Goal: Task Accomplishment & Management: Use online tool/utility

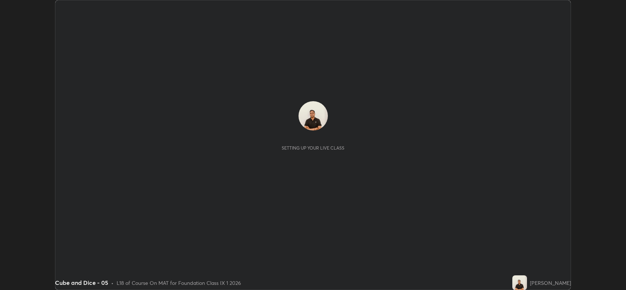
scroll to position [290, 626]
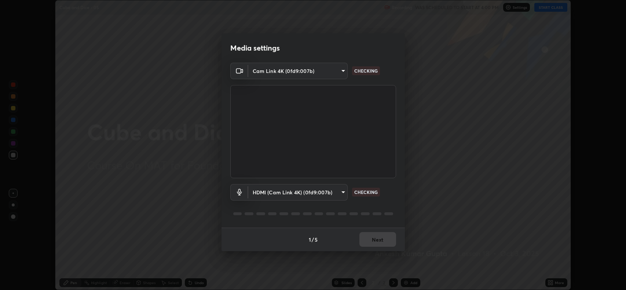
type input "3d3669ab98eb08dfec08fe7205f437c6ca727dbe0dc577df6724b55777633645"
type input "1717552d100f8cfb25ae28aad69df474870eb11a030bfb5a5d8979ee87d80430"
click at [363, 236] on button "Next" at bounding box center [377, 239] width 37 height 15
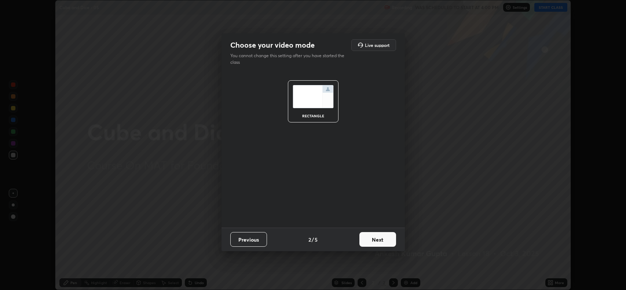
click at [368, 241] on button "Next" at bounding box center [377, 239] width 37 height 15
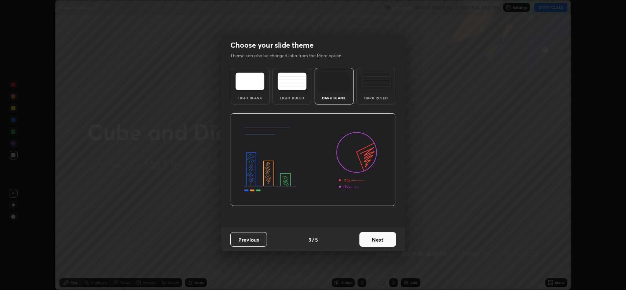
click at [371, 239] on button "Next" at bounding box center [377, 239] width 37 height 15
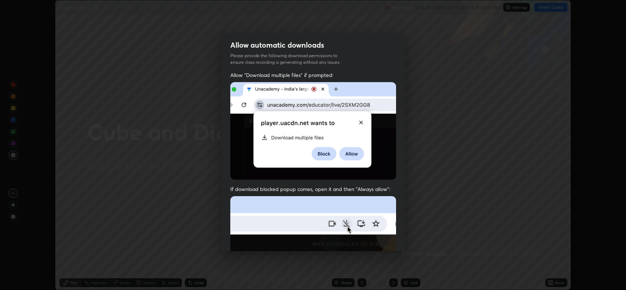
click at [371, 239] on img at bounding box center [313, 276] width 166 height 160
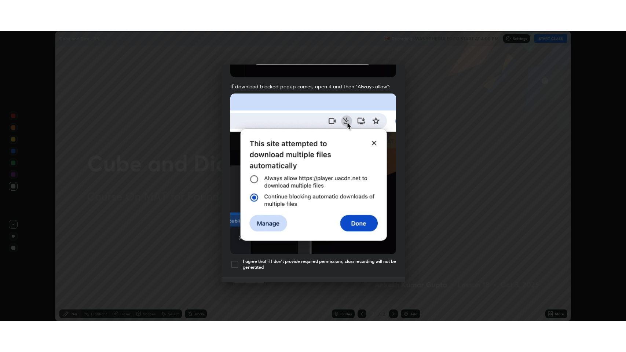
scroll to position [149, 0]
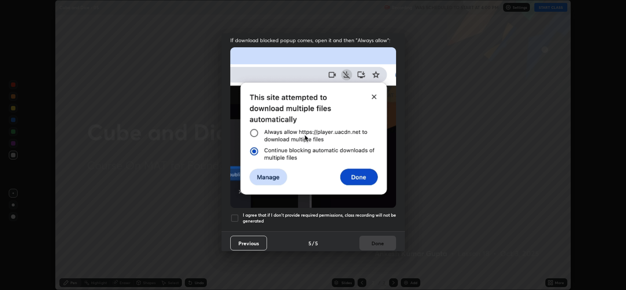
click at [236, 215] on div at bounding box center [234, 218] width 9 height 9
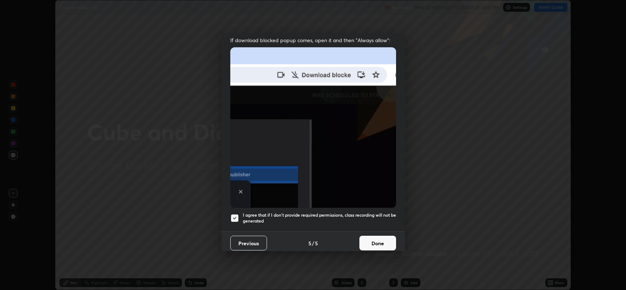
click at [369, 236] on button "Done" at bounding box center [377, 243] width 37 height 15
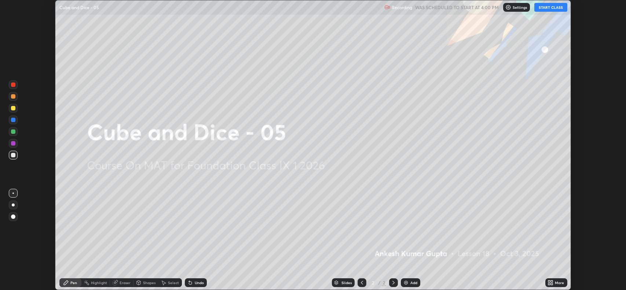
click at [548, 7] on button "START CLASS" at bounding box center [550, 7] width 33 height 9
click at [552, 284] on icon at bounding box center [552, 284] width 2 height 2
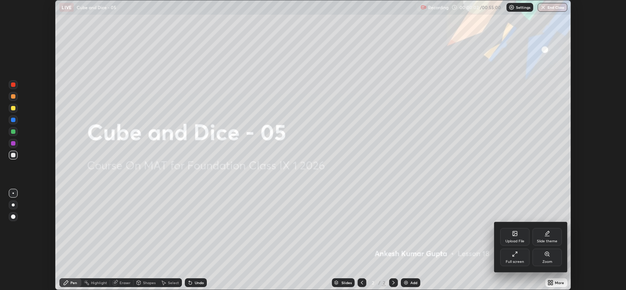
click at [510, 260] on div "Full screen" at bounding box center [515, 262] width 18 height 4
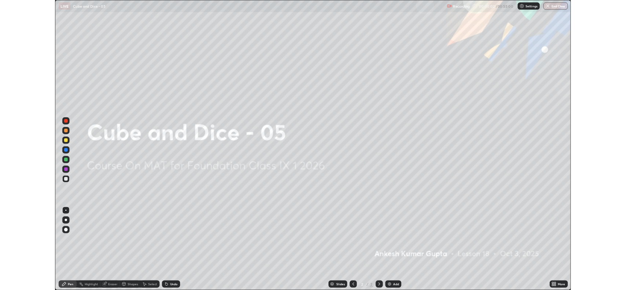
scroll to position [352, 626]
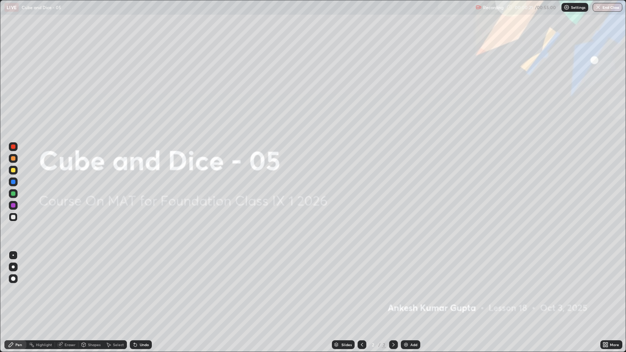
click at [70, 290] on div "Eraser" at bounding box center [70, 345] width 11 height 4
click at [17, 290] on div "Pen" at bounding box center [15, 344] width 22 height 9
click at [408, 290] on img at bounding box center [406, 345] width 6 height 6
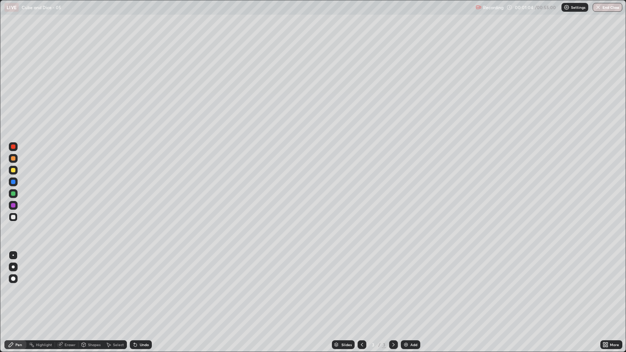
click at [89, 290] on div "Shapes" at bounding box center [94, 345] width 12 height 4
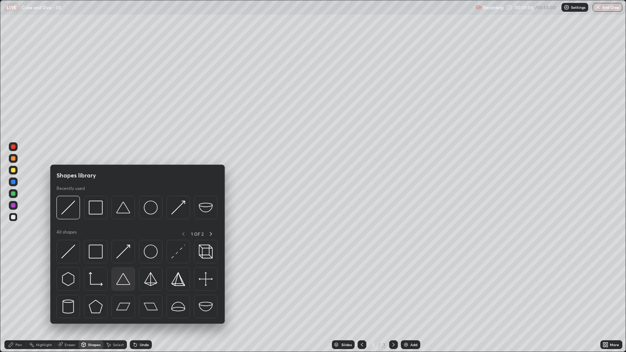
click at [123, 277] on img at bounding box center [123, 279] width 14 height 14
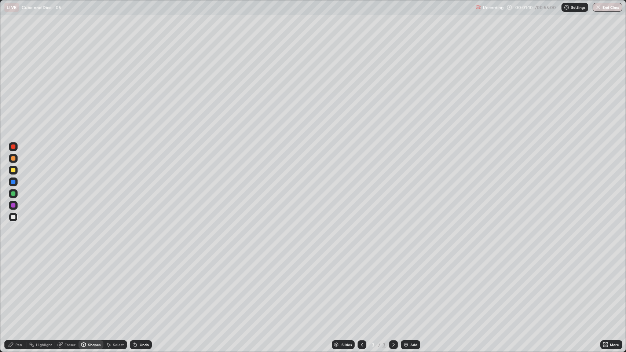
click at [89, 290] on div "Shapes" at bounding box center [94, 345] width 12 height 4
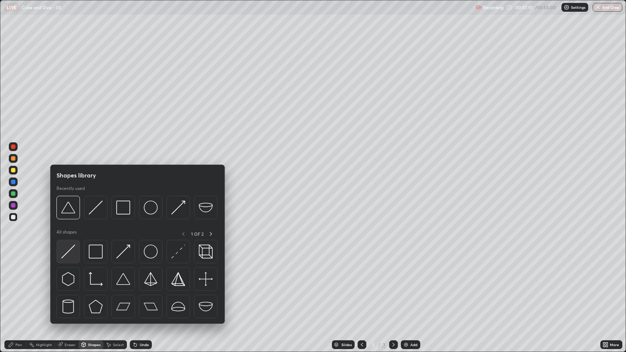
click at [66, 258] on img at bounding box center [68, 252] width 14 height 14
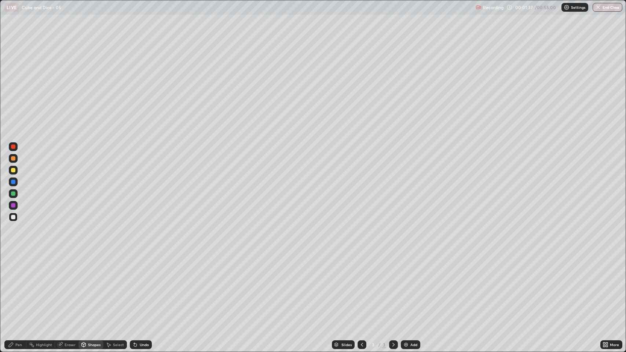
click at [15, 170] on div at bounding box center [13, 170] width 4 height 4
click at [13, 182] on div at bounding box center [13, 182] width 4 height 4
click at [16, 194] on div at bounding box center [13, 193] width 9 height 9
click at [13, 218] on div at bounding box center [13, 217] width 4 height 4
click at [12, 148] on div at bounding box center [13, 146] width 4 height 4
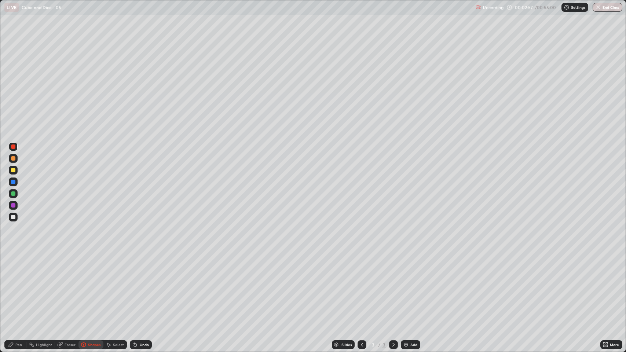
click at [91, 290] on div "Shapes" at bounding box center [94, 345] width 12 height 4
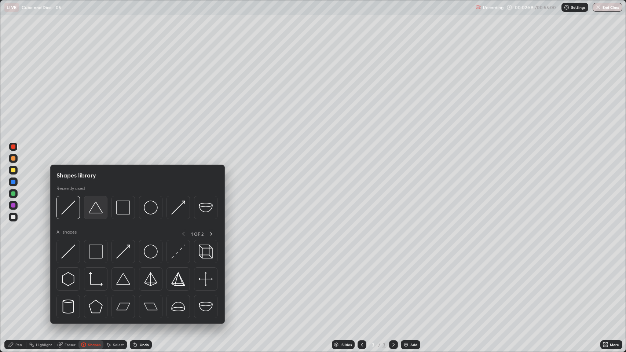
click at [94, 211] on img at bounding box center [96, 208] width 14 height 14
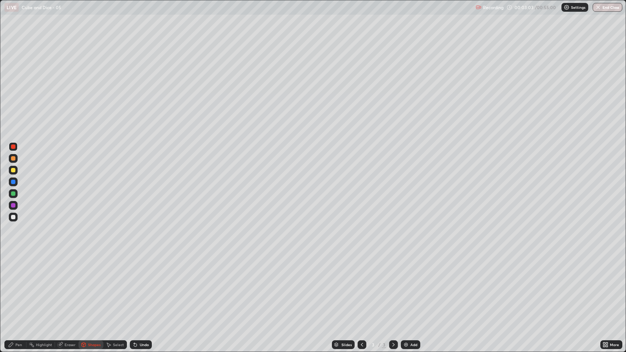
click at [95, 290] on div "Shapes" at bounding box center [94, 345] width 12 height 4
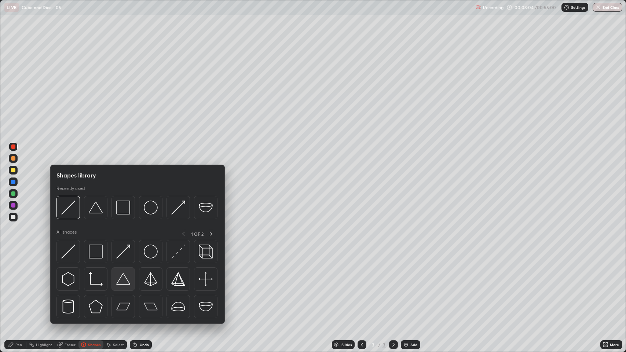
click at [124, 278] on img at bounding box center [123, 279] width 14 height 14
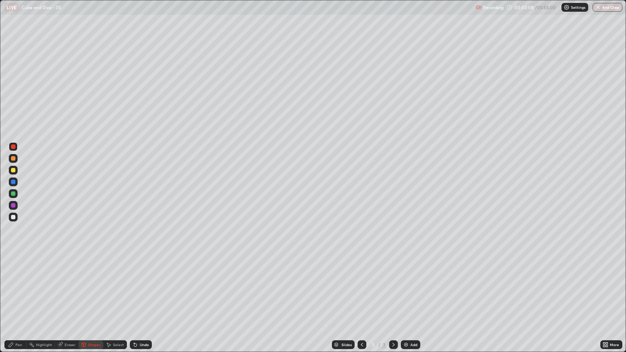
click at [91, 290] on div "Shapes" at bounding box center [94, 345] width 12 height 4
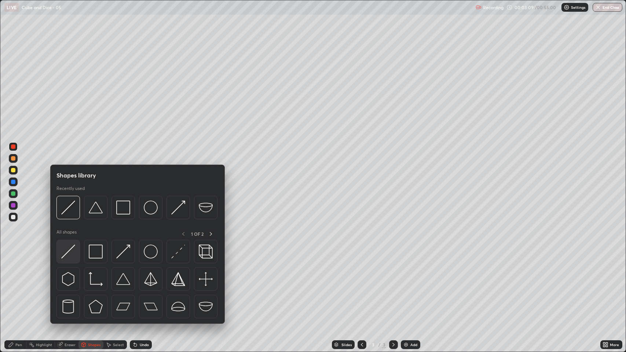
click at [70, 251] on img at bounding box center [68, 252] width 14 height 14
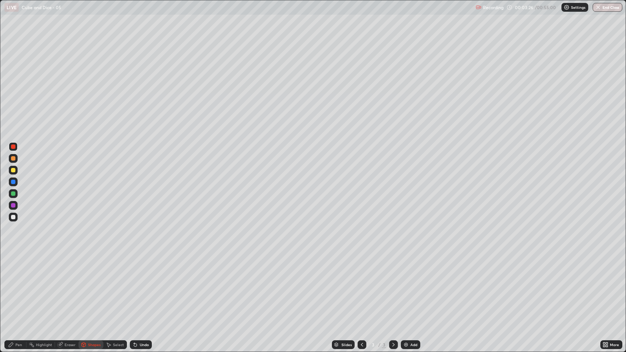
click at [70, 290] on div "Eraser" at bounding box center [70, 345] width 11 height 4
click at [17, 290] on div "Pen" at bounding box center [18, 345] width 7 height 4
click at [17, 218] on div at bounding box center [13, 217] width 9 height 9
click at [87, 290] on div "Shapes" at bounding box center [90, 344] width 25 height 9
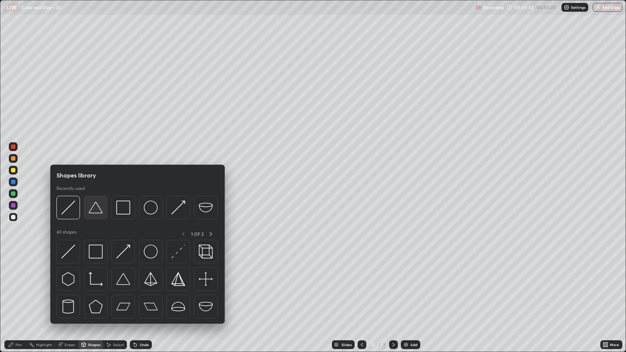
click at [92, 209] on img at bounding box center [96, 208] width 14 height 14
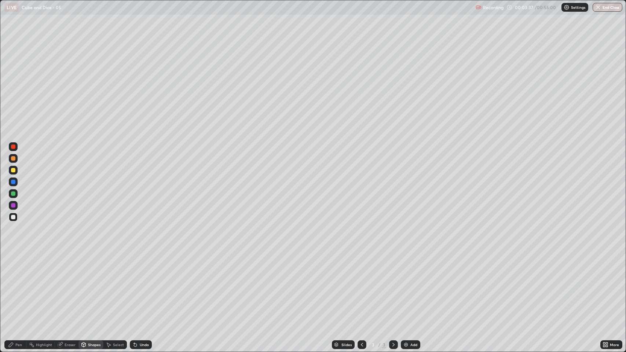
click at [98, 290] on div "Shapes" at bounding box center [94, 345] width 12 height 4
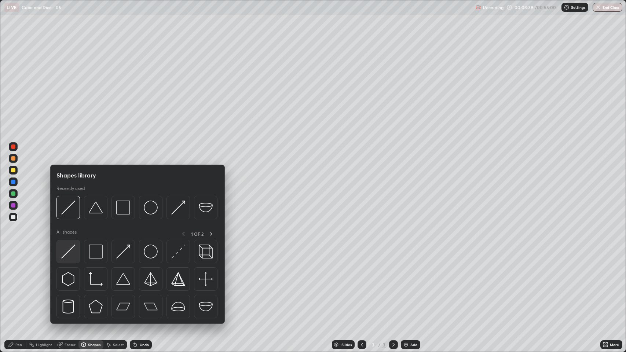
click at [67, 252] on img at bounding box center [68, 252] width 14 height 14
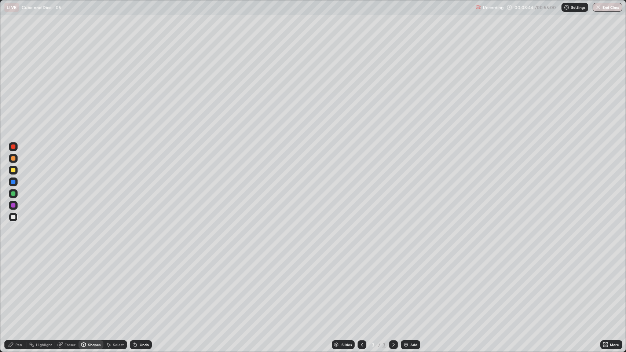
click at [138, 290] on div "Undo" at bounding box center [141, 344] width 22 height 9
click at [143, 290] on div "Undo" at bounding box center [144, 345] width 9 height 4
click at [21, 290] on div "Pen" at bounding box center [18, 345] width 7 height 4
click at [148, 290] on div "Undo" at bounding box center [141, 344] width 22 height 9
click at [147, 290] on div "Undo" at bounding box center [141, 344] width 22 height 9
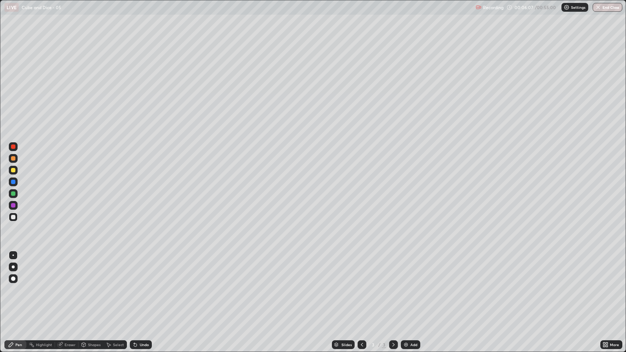
click at [87, 290] on div "Shapes" at bounding box center [90, 344] width 25 height 9
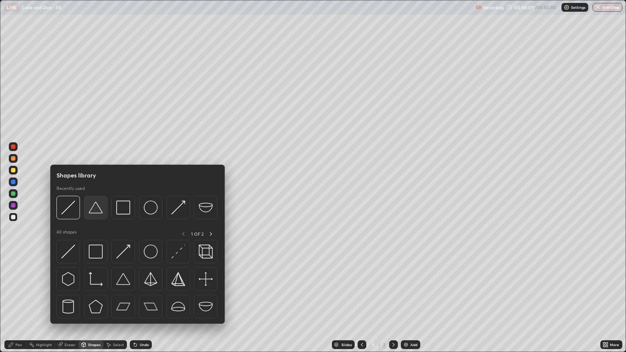
click at [97, 212] on img at bounding box center [96, 208] width 14 height 14
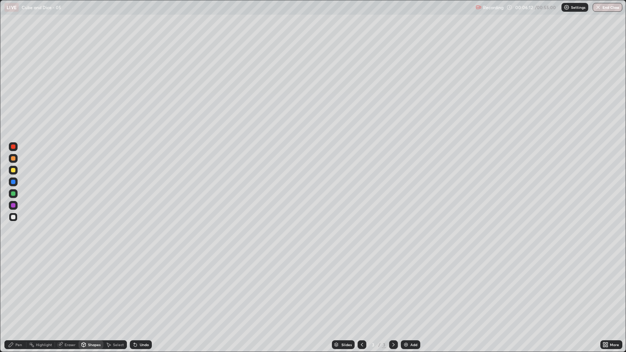
click at [140, 290] on div "Undo" at bounding box center [144, 345] width 9 height 4
click at [91, 290] on div "Shapes" at bounding box center [94, 345] width 12 height 4
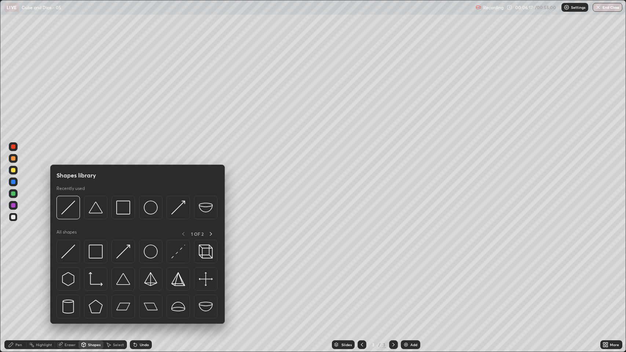
click at [70, 254] on img at bounding box center [68, 252] width 14 height 14
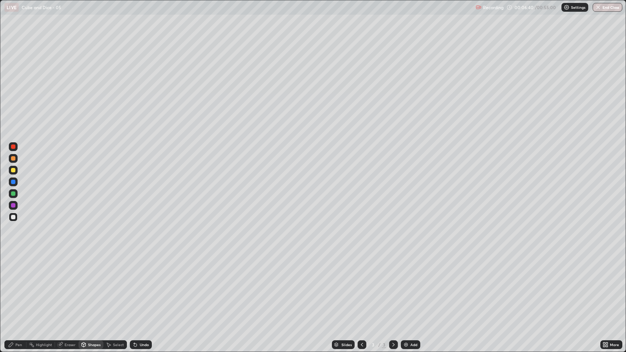
click at [17, 290] on div "Pen" at bounding box center [18, 345] width 7 height 4
click at [409, 290] on div "Add" at bounding box center [410, 344] width 19 height 9
click at [91, 290] on div "Shapes" at bounding box center [94, 345] width 12 height 4
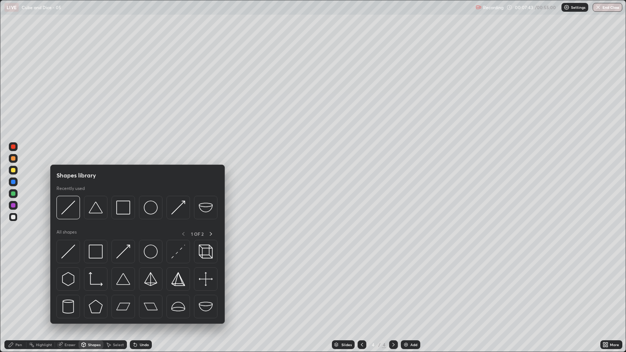
click at [115, 286] on div at bounding box center [122, 278] width 23 height 23
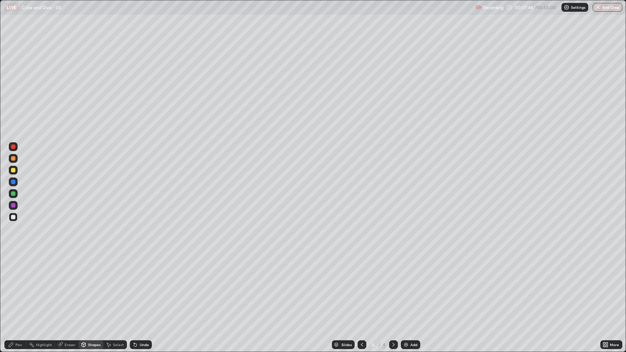
click at [19, 290] on div "Pen" at bounding box center [18, 345] width 7 height 4
click at [141, 290] on div "Undo" at bounding box center [144, 345] width 9 height 4
click at [92, 290] on div "Shapes" at bounding box center [94, 345] width 12 height 4
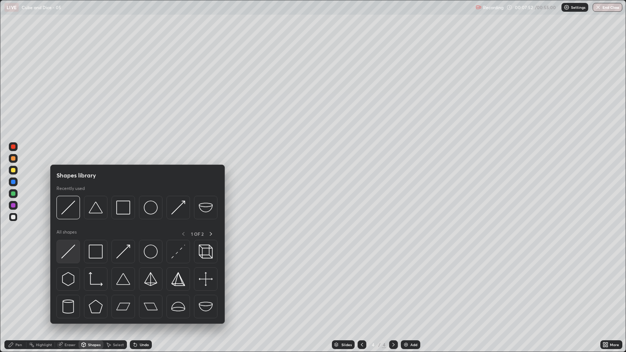
click at [71, 253] on img at bounding box center [68, 252] width 14 height 14
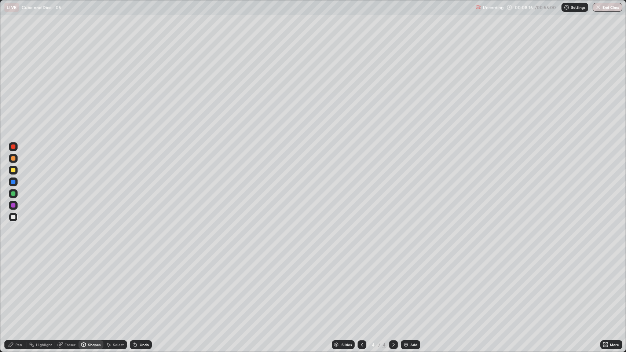
click at [141, 290] on div "Undo" at bounding box center [141, 344] width 22 height 9
click at [18, 290] on div "Pen" at bounding box center [15, 344] width 22 height 9
click at [361, 290] on icon at bounding box center [362, 345] width 6 height 6
click at [392, 290] on icon at bounding box center [393, 345] width 6 height 6
click at [63, 290] on div "Eraser" at bounding box center [66, 344] width 23 height 9
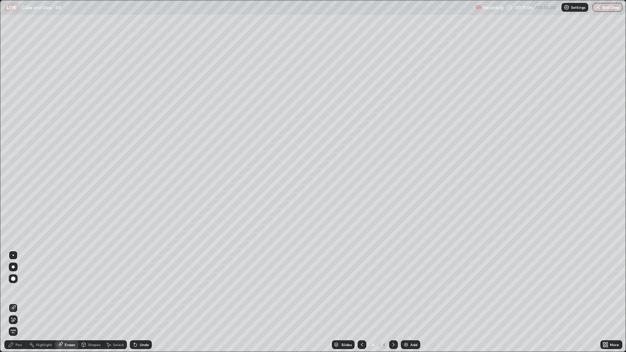
click at [91, 290] on div "Shapes" at bounding box center [94, 345] width 12 height 4
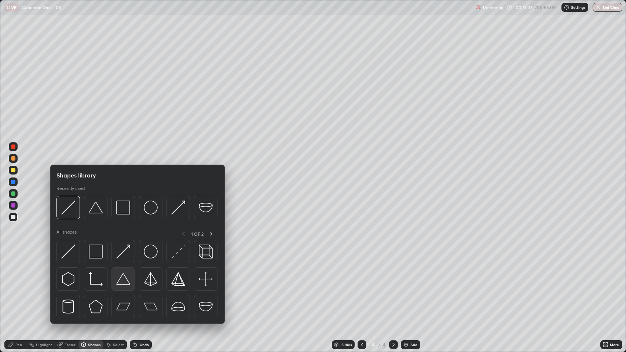
click at [121, 278] on img at bounding box center [123, 279] width 14 height 14
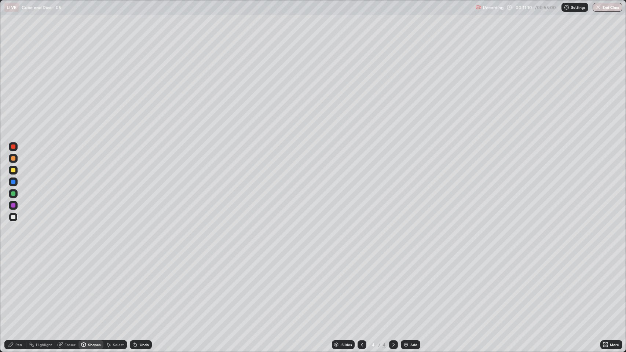
click at [88, 290] on div "Shapes" at bounding box center [94, 345] width 12 height 4
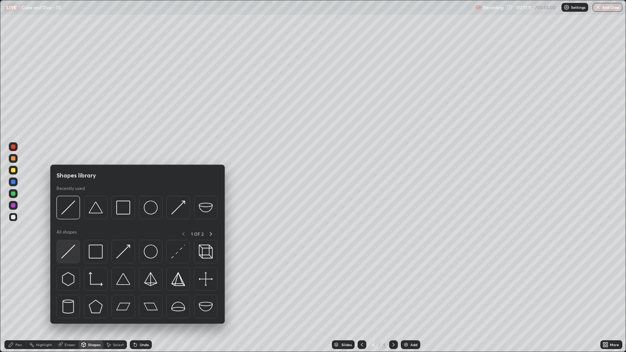
click at [67, 254] on img at bounding box center [68, 252] width 14 height 14
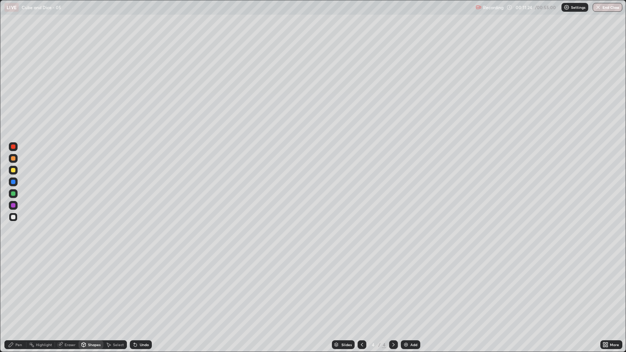
click at [15, 290] on div "Pen" at bounding box center [15, 344] width 22 height 9
click at [137, 290] on div "Undo" at bounding box center [141, 344] width 22 height 9
click at [140, 290] on div "Undo" at bounding box center [144, 345] width 9 height 4
click at [12, 209] on div at bounding box center [13, 205] width 9 height 9
click at [14, 194] on div at bounding box center [13, 193] width 4 height 4
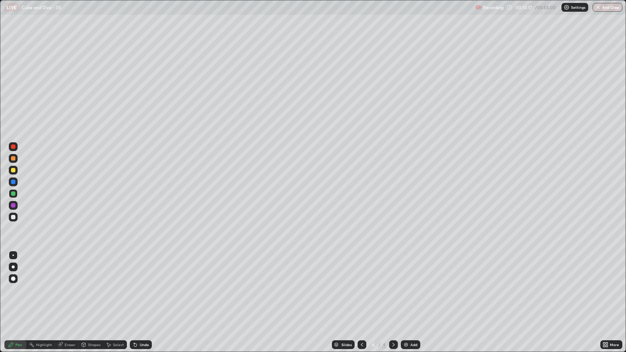
click at [13, 172] on div at bounding box center [13, 170] width 4 height 4
click at [403, 290] on img at bounding box center [406, 345] width 6 height 6
click at [92, 290] on div "Shapes" at bounding box center [94, 345] width 12 height 4
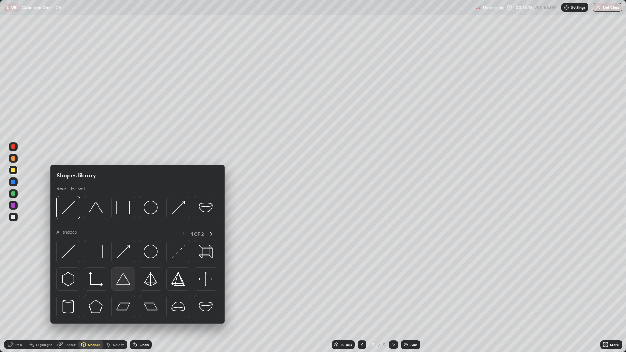
click at [120, 279] on img at bounding box center [123, 279] width 14 height 14
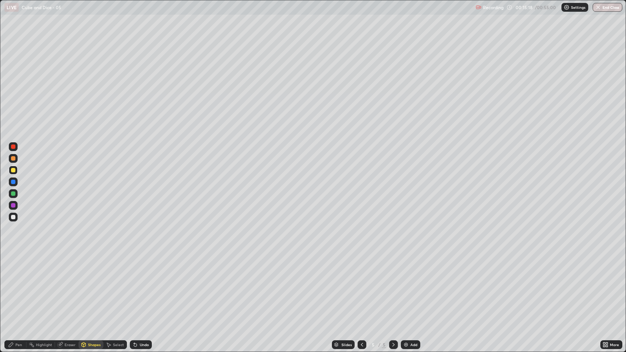
click at [92, 290] on div "Shapes" at bounding box center [94, 345] width 12 height 4
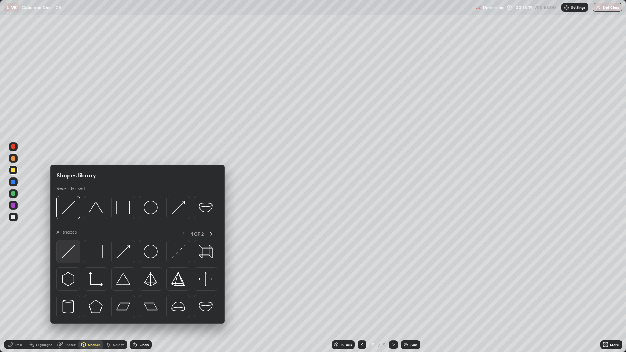
click at [67, 257] on img at bounding box center [68, 252] width 14 height 14
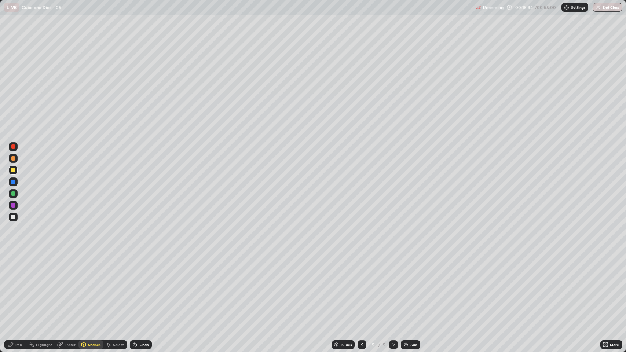
click at [17, 290] on div "Pen" at bounding box center [18, 345] width 7 height 4
click at [407, 290] on img at bounding box center [406, 345] width 6 height 6
click at [88, 290] on div "Shapes" at bounding box center [94, 345] width 12 height 4
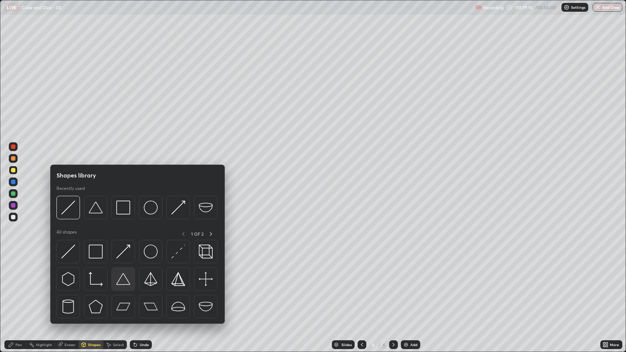
click at [121, 276] on img at bounding box center [123, 279] width 14 height 14
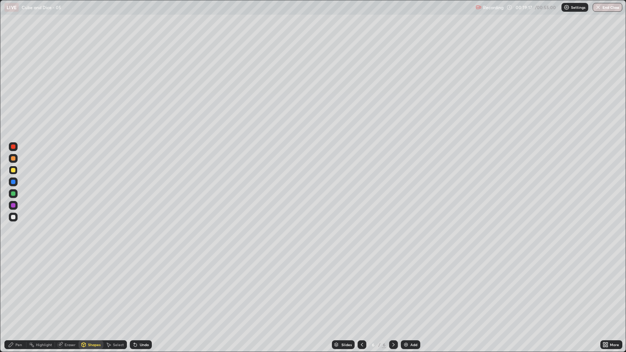
click at [93, 290] on div "Shapes" at bounding box center [94, 345] width 12 height 4
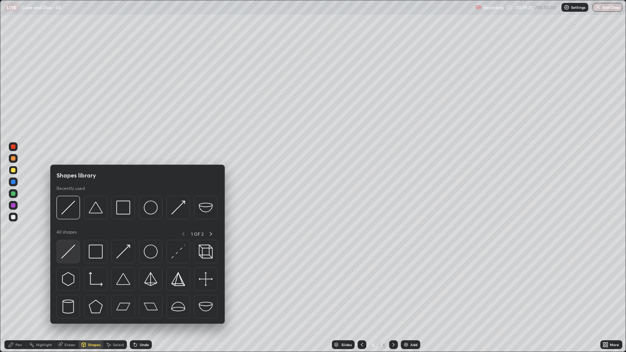
click at [76, 250] on div at bounding box center [67, 251] width 23 height 23
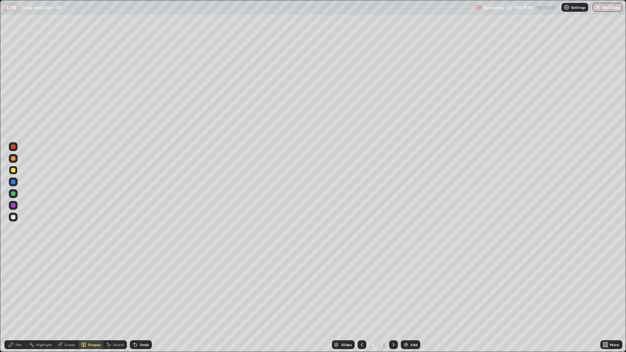
click at [16, 290] on div "Pen" at bounding box center [18, 345] width 7 height 4
click at [13, 219] on div at bounding box center [13, 217] width 4 height 4
click at [66, 290] on div "Eraser" at bounding box center [66, 344] width 23 height 9
click at [88, 290] on div "Shapes" at bounding box center [90, 344] width 25 height 9
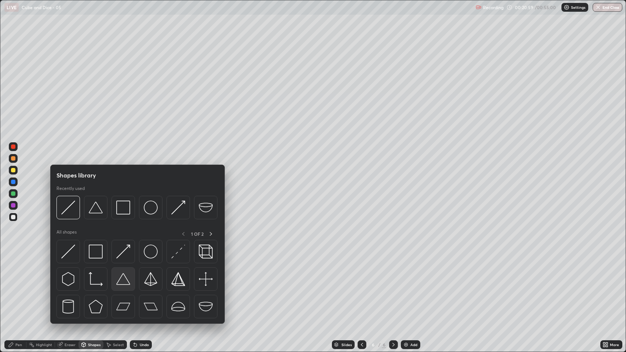
click at [120, 286] on div at bounding box center [122, 278] width 23 height 23
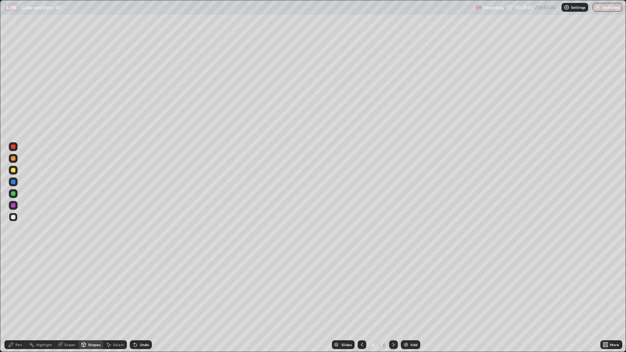
click at [92, 290] on div "Shapes" at bounding box center [94, 345] width 12 height 4
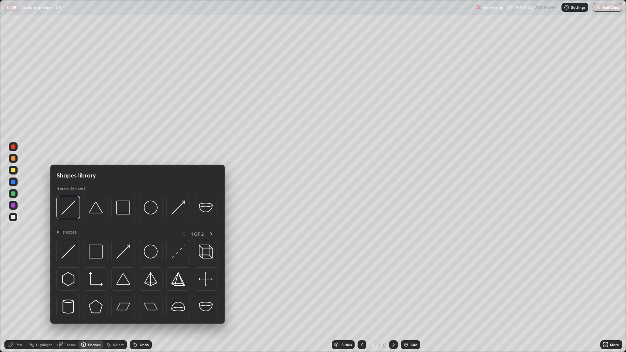
click at [69, 254] on img at bounding box center [68, 252] width 14 height 14
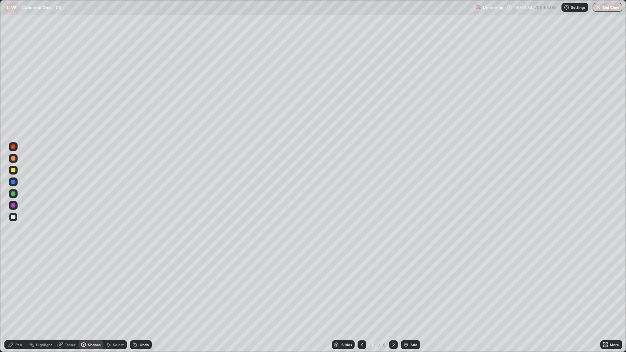
click at [95, 290] on div "Shapes" at bounding box center [90, 344] width 25 height 9
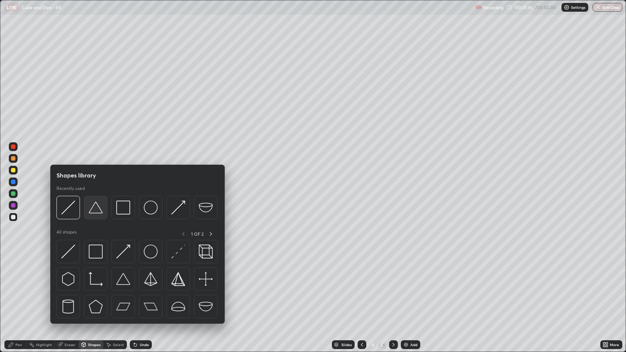
click at [92, 207] on img at bounding box center [96, 208] width 14 height 14
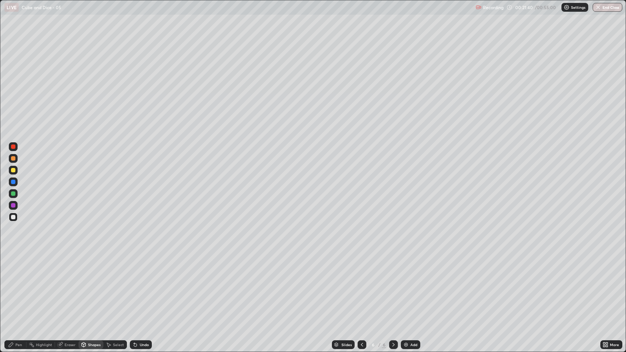
click at [146, 290] on div "Undo" at bounding box center [144, 345] width 9 height 4
click at [93, 290] on div "Shapes" at bounding box center [94, 345] width 12 height 4
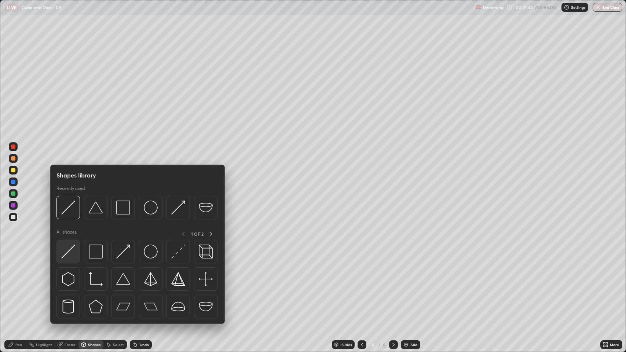
click at [71, 254] on img at bounding box center [68, 252] width 14 height 14
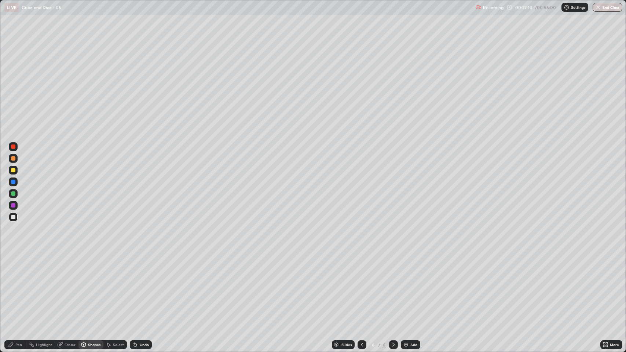
click at [17, 290] on div "Pen" at bounding box center [15, 344] width 22 height 9
click at [140, 290] on div "Undo" at bounding box center [141, 344] width 22 height 9
click at [15, 170] on div at bounding box center [13, 170] width 4 height 4
click at [409, 290] on div "Add" at bounding box center [410, 344] width 19 height 9
click at [90, 290] on div "Shapes" at bounding box center [94, 345] width 12 height 4
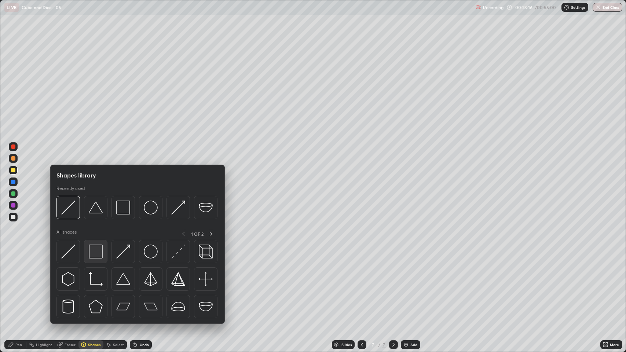
click at [94, 257] on img at bounding box center [96, 252] width 14 height 14
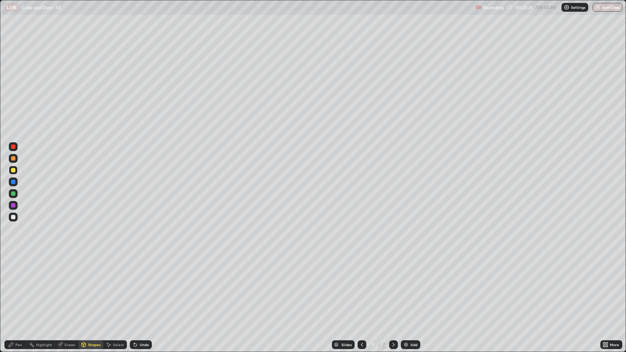
click at [89, 290] on div "Shapes" at bounding box center [94, 345] width 12 height 4
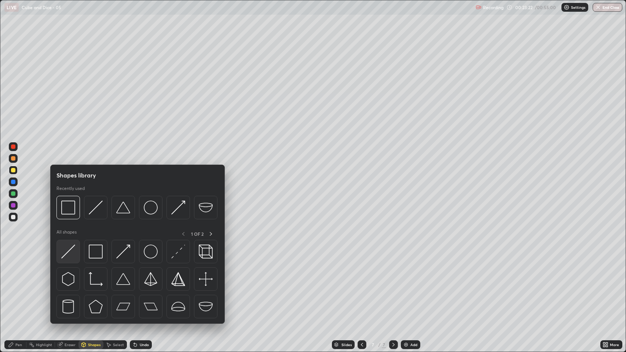
click at [69, 253] on img at bounding box center [68, 252] width 14 height 14
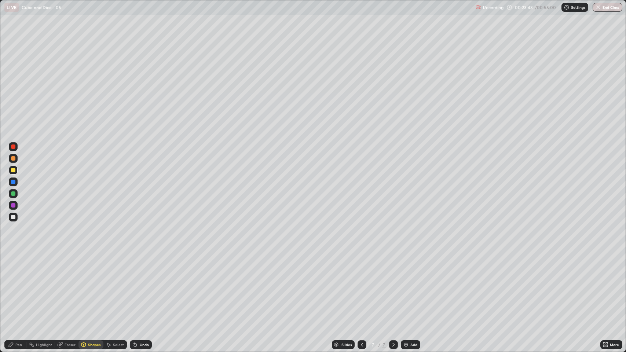
click at [15, 290] on div "Pen" at bounding box center [15, 344] width 22 height 9
click at [12, 218] on div at bounding box center [13, 217] width 4 height 4
click at [13, 206] on div at bounding box center [13, 205] width 4 height 4
click at [69, 290] on div "Eraser" at bounding box center [66, 344] width 23 height 9
click at [93, 290] on div "Shapes" at bounding box center [94, 345] width 12 height 4
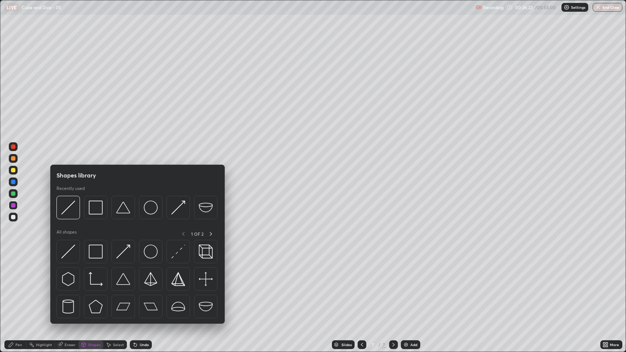
click at [67, 290] on div "Eraser" at bounding box center [66, 344] width 23 height 9
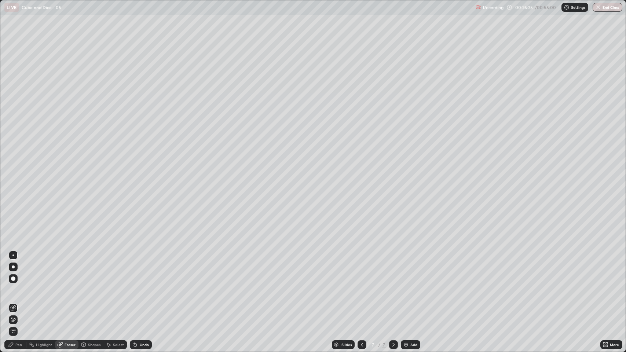
click at [13, 290] on icon at bounding box center [13, 308] width 5 height 5
click at [14, 290] on icon at bounding box center [13, 308] width 6 height 6
click at [20, 290] on div "Pen" at bounding box center [18, 345] width 7 height 4
click at [88, 290] on div "Shapes" at bounding box center [94, 345] width 12 height 4
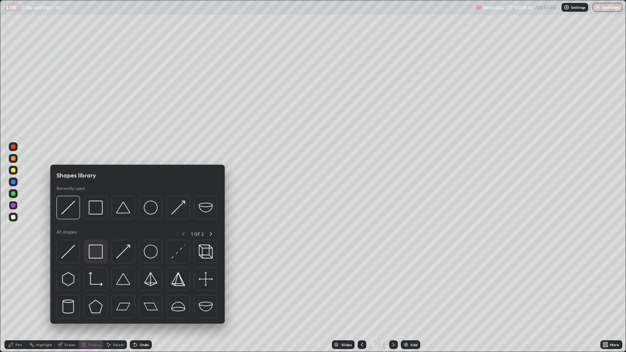
click at [100, 258] on img at bounding box center [96, 252] width 14 height 14
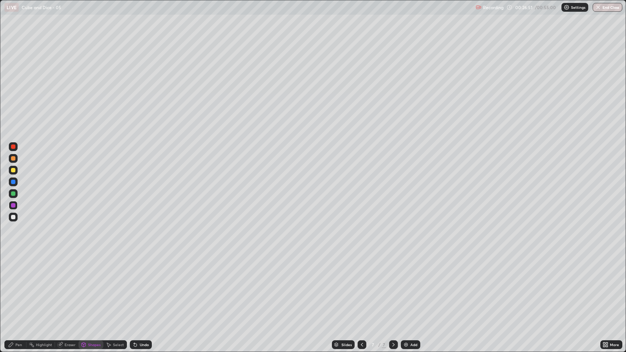
click at [22, 290] on div "Pen" at bounding box center [15, 344] width 22 height 9
click at [72, 290] on div "Eraser" at bounding box center [70, 345] width 11 height 4
click at [92, 290] on div "Shapes" at bounding box center [94, 345] width 12 height 4
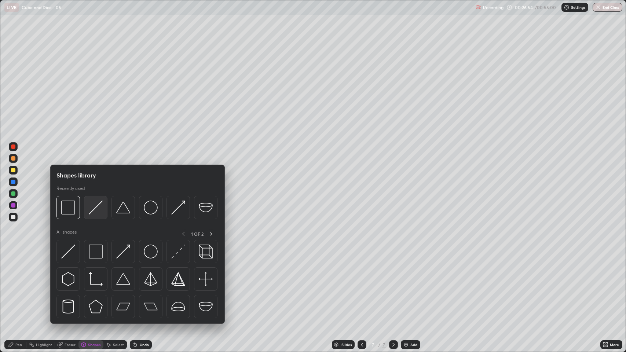
click at [93, 212] on img at bounding box center [96, 208] width 14 height 14
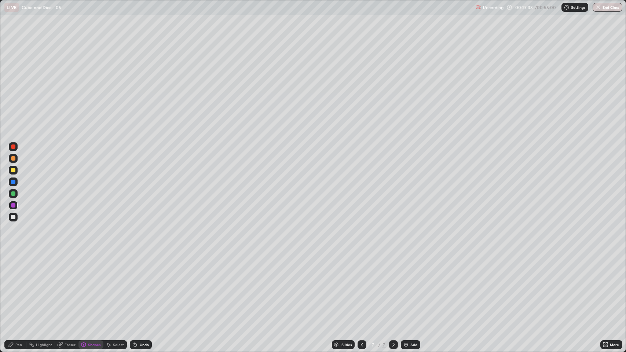
click at [14, 290] on div "Pen" at bounding box center [15, 344] width 22 height 9
click at [93, 290] on div "Shapes" at bounding box center [94, 345] width 12 height 4
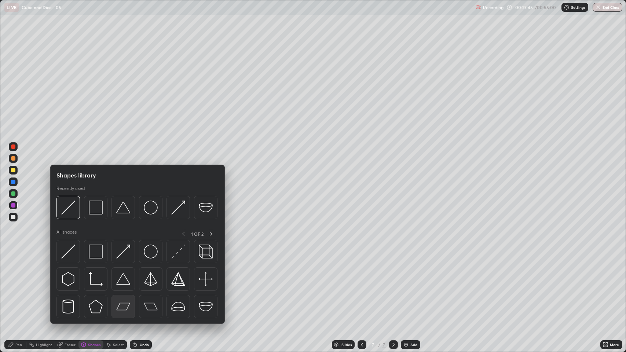
click at [123, 290] on img at bounding box center [123, 307] width 14 height 14
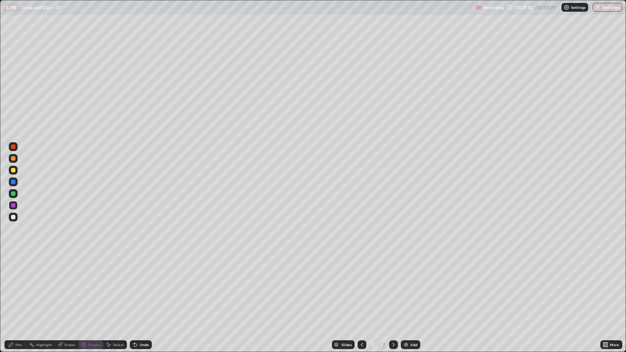
click at [89, 290] on div "Shapes" at bounding box center [94, 345] width 12 height 4
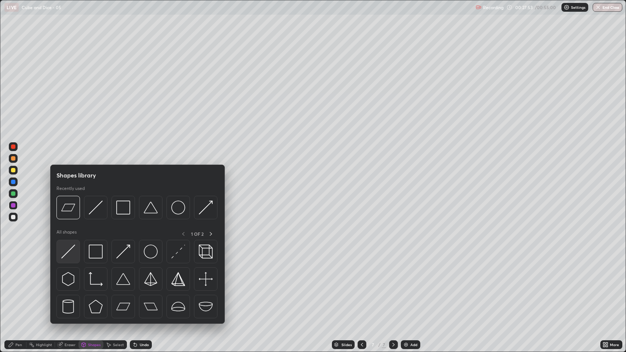
click at [71, 254] on img at bounding box center [68, 252] width 14 height 14
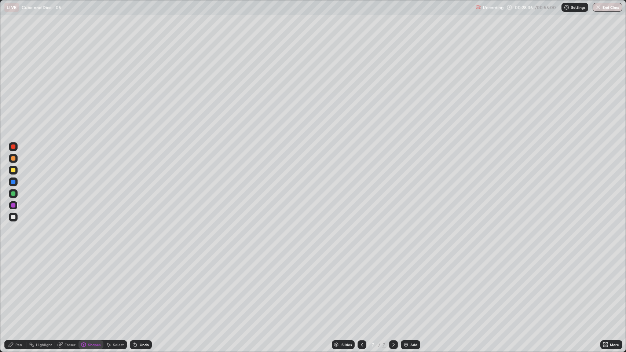
click at [14, 170] on div at bounding box center [13, 170] width 4 height 4
click at [143, 290] on div "Undo" at bounding box center [144, 345] width 9 height 4
click at [16, 290] on div "Pen" at bounding box center [15, 344] width 22 height 9
click at [411, 290] on div "Add" at bounding box center [410, 344] width 19 height 9
click at [92, 290] on div "Shapes" at bounding box center [94, 345] width 12 height 4
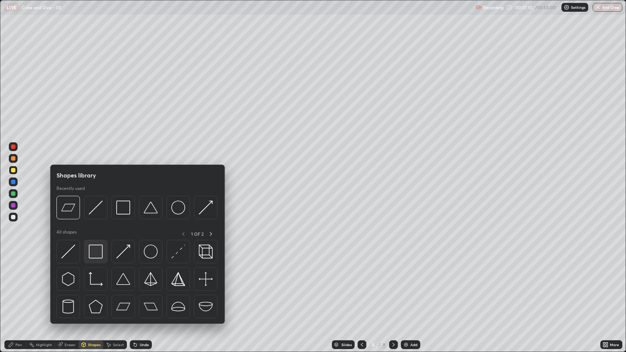
click at [98, 257] on img at bounding box center [96, 252] width 14 height 14
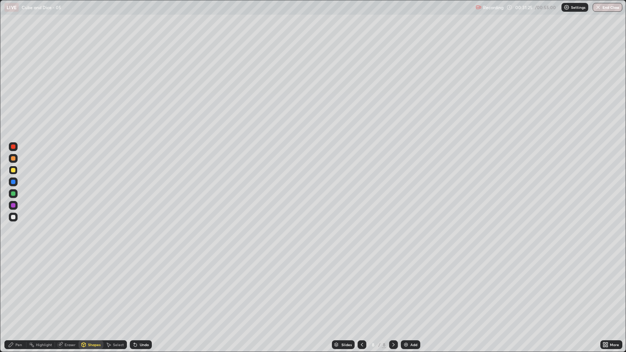
click at [86, 290] on div "Shapes" at bounding box center [90, 344] width 25 height 9
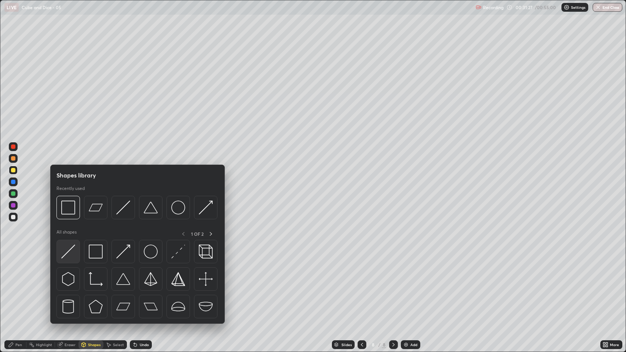
click at [76, 253] on div at bounding box center [67, 251] width 23 height 23
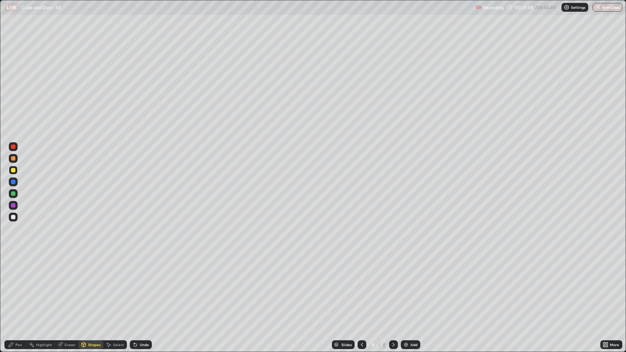
click at [95, 290] on div "Shapes" at bounding box center [94, 345] width 12 height 4
click at [71, 290] on div "Eraser" at bounding box center [66, 344] width 23 height 9
click at [143, 290] on div "Undo" at bounding box center [144, 345] width 9 height 4
click at [95, 290] on div "Shapes" at bounding box center [94, 345] width 12 height 4
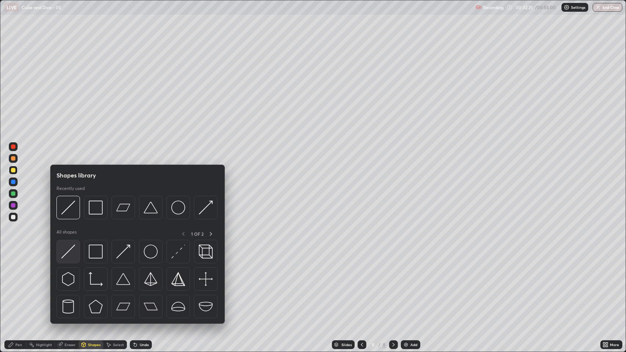
click at [78, 253] on div at bounding box center [67, 251] width 23 height 23
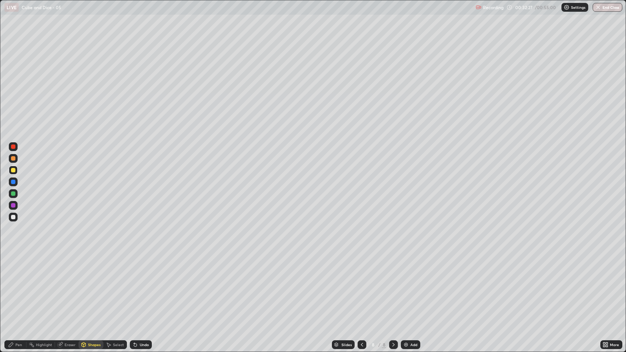
click at [141, 290] on div "Undo" at bounding box center [144, 345] width 9 height 4
click at [19, 290] on div "Pen" at bounding box center [18, 345] width 7 height 4
click at [91, 290] on div "Shapes" at bounding box center [94, 345] width 12 height 4
click at [19, 290] on div "Pen" at bounding box center [18, 345] width 7 height 4
click at [67, 290] on div "Eraser" at bounding box center [70, 345] width 11 height 4
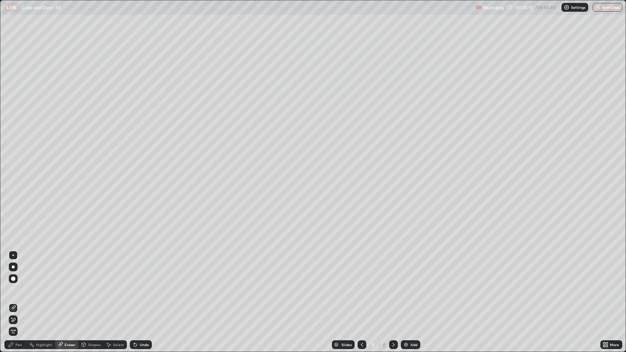
click at [18, 290] on div "Pen" at bounding box center [15, 344] width 22 height 9
click at [13, 183] on div at bounding box center [13, 182] width 4 height 4
click at [408, 290] on div "Add" at bounding box center [410, 344] width 19 height 9
click at [92, 290] on div "Shapes" at bounding box center [94, 345] width 12 height 4
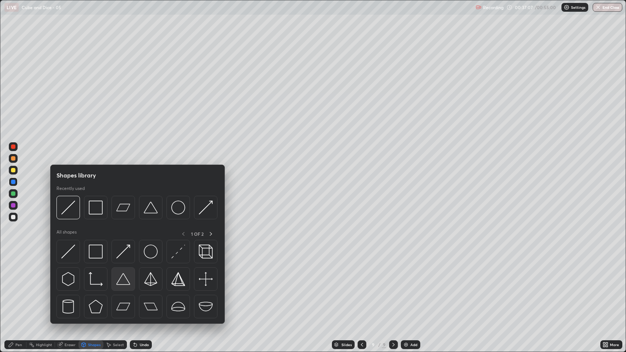
click at [122, 283] on img at bounding box center [123, 279] width 14 height 14
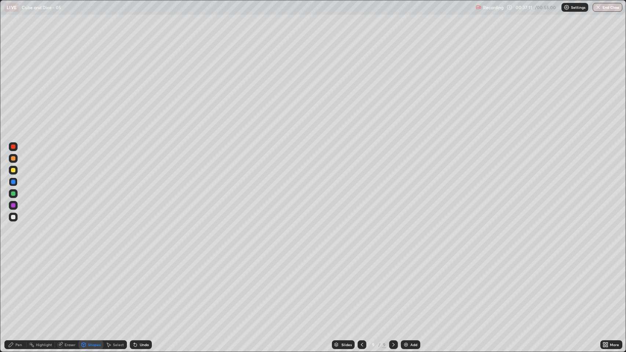
click at [95, 290] on div "Shapes" at bounding box center [94, 345] width 12 height 4
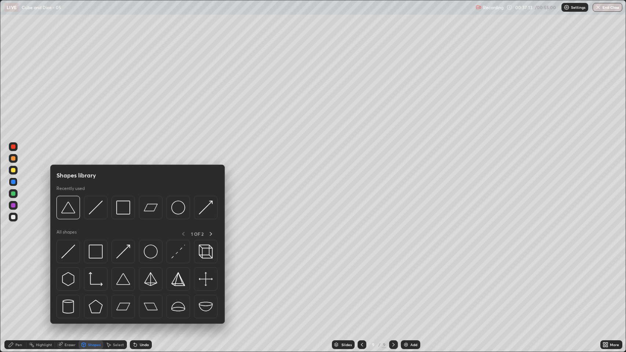
click at [96, 214] on img at bounding box center [96, 208] width 14 height 14
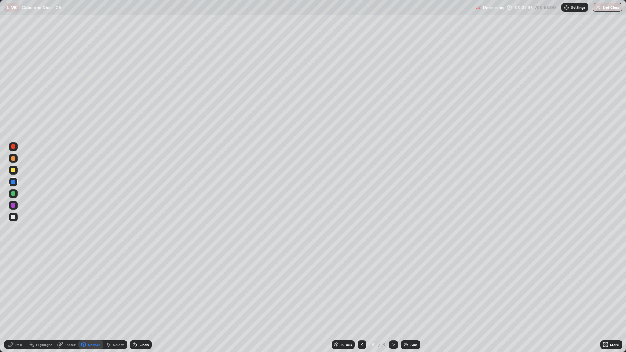
click at [18, 290] on div "Pen" at bounding box center [18, 345] width 7 height 4
click at [13, 170] on div at bounding box center [13, 170] width 4 height 4
click at [94, 290] on div "Shapes" at bounding box center [94, 345] width 12 height 4
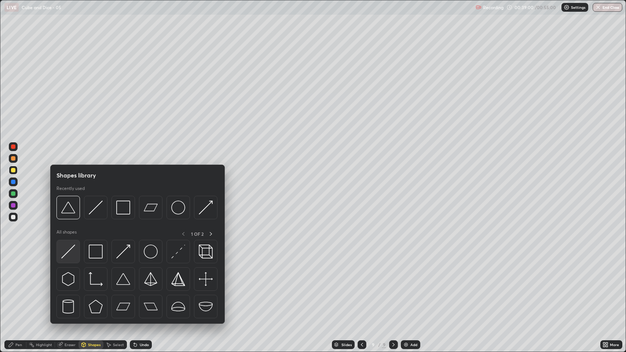
click at [75, 249] on img at bounding box center [68, 252] width 14 height 14
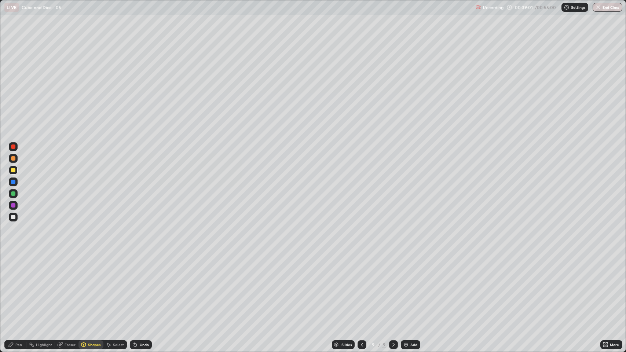
click at [15, 170] on div at bounding box center [13, 170] width 4 height 4
click at [18, 290] on div "Pen" at bounding box center [18, 345] width 7 height 4
click at [66, 290] on div "Eraser" at bounding box center [70, 345] width 11 height 4
click at [409, 290] on div "Add" at bounding box center [410, 344] width 19 height 9
click at [29, 290] on circle at bounding box center [29, 344] width 1 height 1
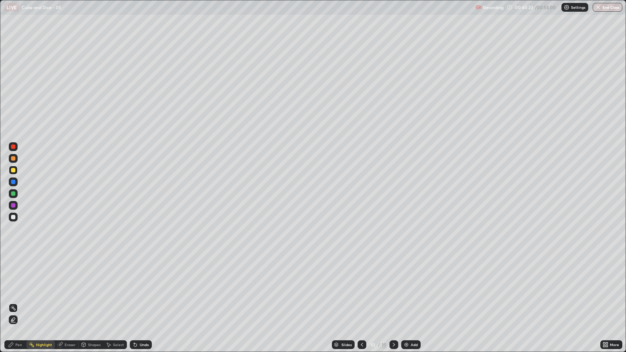
click at [22, 290] on div "Pen" at bounding box center [18, 345] width 7 height 4
click at [14, 216] on div at bounding box center [13, 217] width 4 height 4
click at [88, 290] on div "Shapes" at bounding box center [94, 345] width 12 height 4
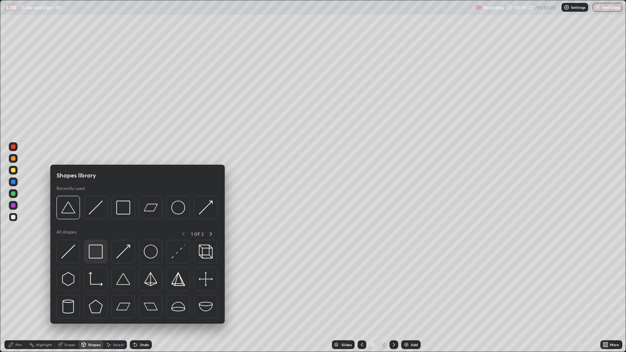
click at [98, 255] on img at bounding box center [96, 252] width 14 height 14
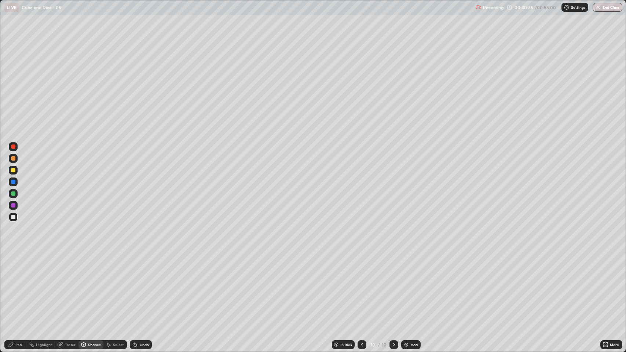
click at [93, 290] on div "Shapes" at bounding box center [94, 345] width 12 height 4
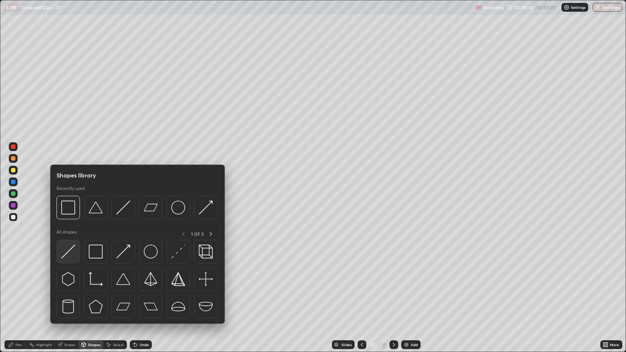
click at [71, 253] on img at bounding box center [68, 252] width 14 height 14
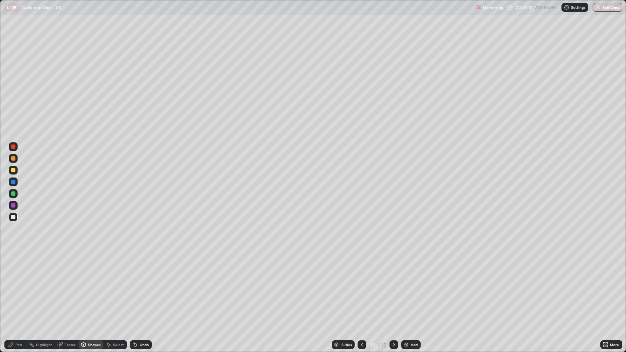
click at [70, 290] on div "Eraser" at bounding box center [70, 345] width 11 height 4
click at [20, 290] on div "Pen" at bounding box center [15, 344] width 22 height 9
click at [143, 290] on div "Undo" at bounding box center [144, 345] width 9 height 4
click at [92, 290] on div "Shapes" at bounding box center [94, 345] width 12 height 4
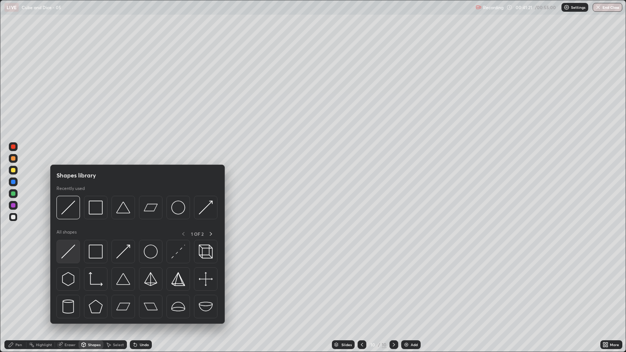
click at [72, 251] on img at bounding box center [68, 252] width 14 height 14
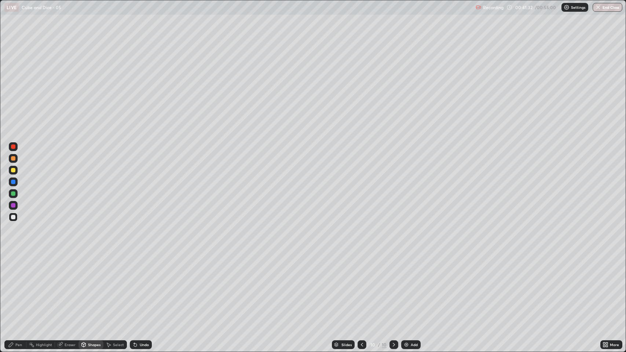
click at [144, 290] on div "Undo" at bounding box center [144, 345] width 9 height 4
click at [142, 290] on div "Undo" at bounding box center [144, 345] width 9 height 4
click at [21, 290] on div "Pen" at bounding box center [18, 345] width 7 height 4
click at [15, 171] on div at bounding box center [13, 170] width 4 height 4
click at [9, 207] on div at bounding box center [13, 205] width 9 height 9
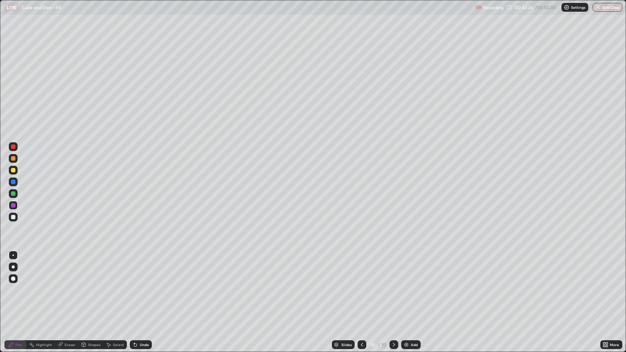
click at [17, 208] on div at bounding box center [13, 205] width 9 height 12
click at [21, 290] on div "Pen" at bounding box center [18, 345] width 7 height 4
click at [15, 217] on div at bounding box center [13, 217] width 4 height 4
click at [408, 290] on img at bounding box center [406, 345] width 6 height 6
click at [94, 290] on div "Shapes" at bounding box center [94, 345] width 12 height 4
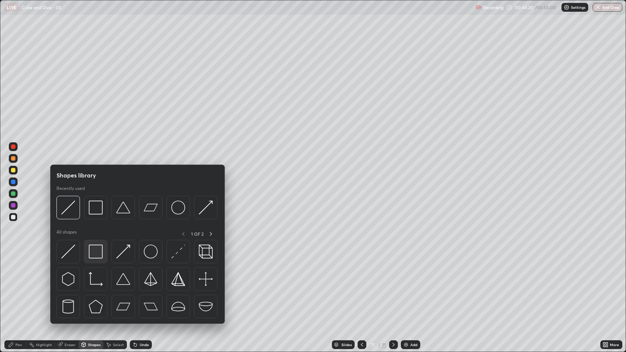
click at [100, 249] on img at bounding box center [96, 252] width 14 height 14
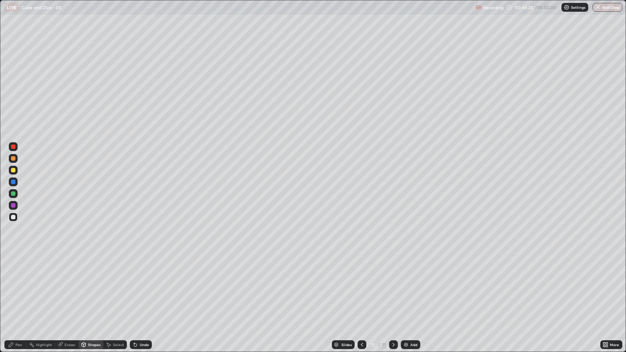
click at [95, 290] on div "Shapes" at bounding box center [94, 345] width 12 height 4
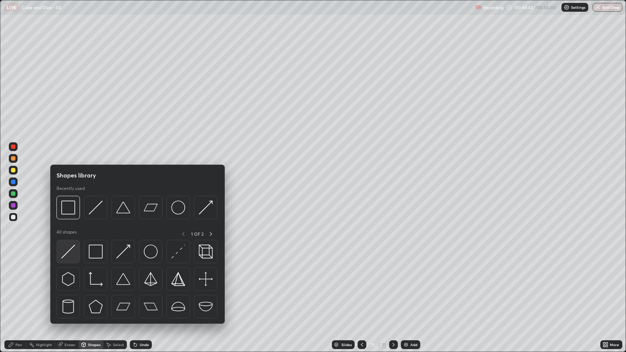
click at [75, 252] on img at bounding box center [68, 252] width 14 height 14
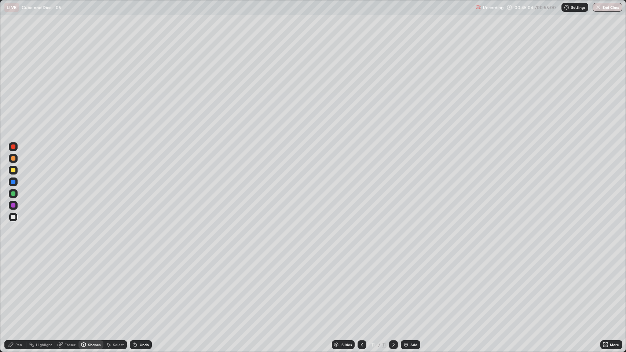
click at [14, 169] on div at bounding box center [13, 170] width 4 height 4
click at [70, 290] on div "Eraser" at bounding box center [66, 344] width 23 height 9
click at [95, 290] on div "Shapes" at bounding box center [94, 345] width 12 height 4
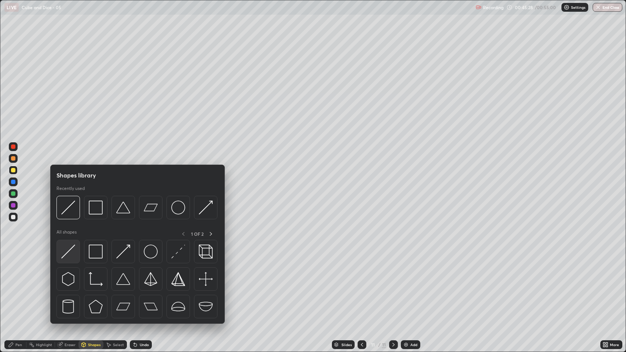
click at [70, 254] on img at bounding box center [68, 252] width 14 height 14
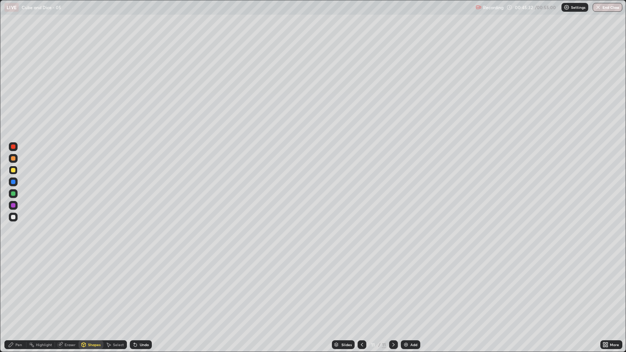
click at [144, 290] on div "Undo" at bounding box center [144, 345] width 9 height 4
click at [18, 290] on div "Pen" at bounding box center [18, 345] width 7 height 4
click at [66, 290] on div "Eraser" at bounding box center [70, 345] width 11 height 4
click at [13, 290] on span "Erase all" at bounding box center [13, 331] width 8 height 4
click at [70, 290] on div "Eraser" at bounding box center [66, 344] width 23 height 9
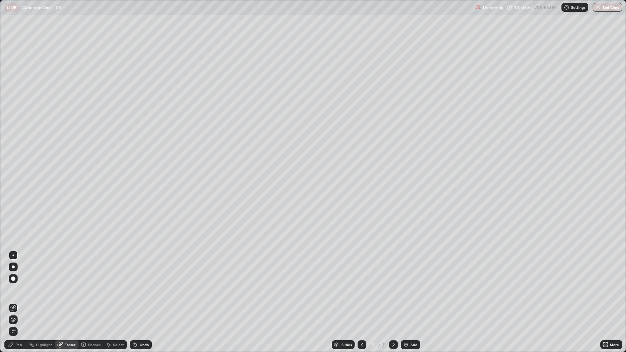
click at [92, 290] on div "Shapes" at bounding box center [94, 345] width 12 height 4
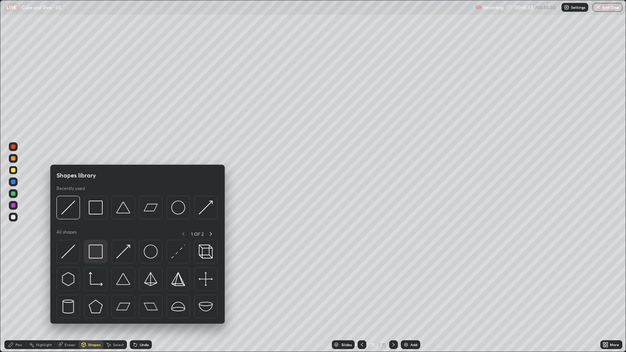
click at [96, 256] on img at bounding box center [96, 252] width 14 height 14
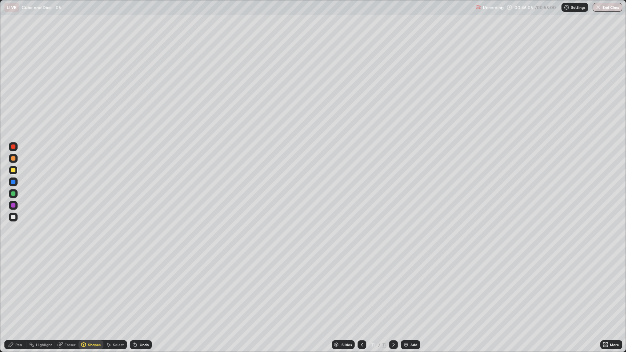
click at [96, 290] on div "Shapes" at bounding box center [94, 345] width 12 height 4
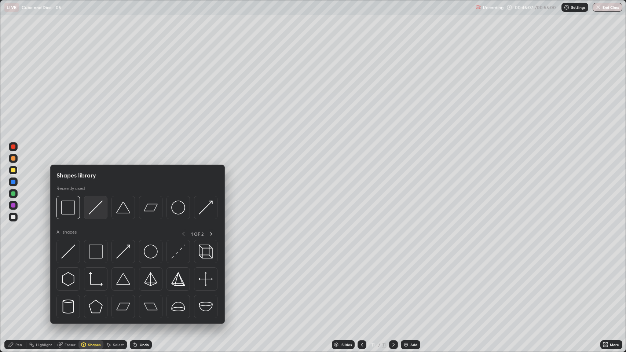
click at [94, 215] on div at bounding box center [95, 207] width 23 height 23
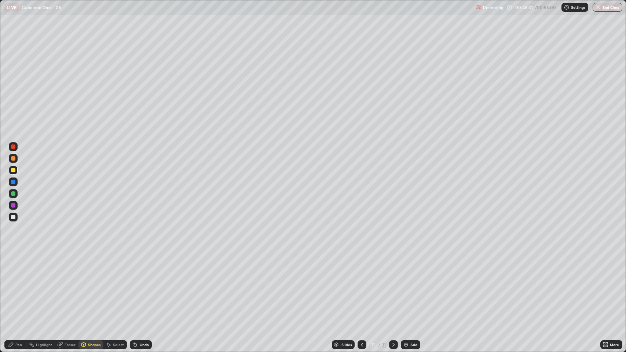
click at [142, 290] on div "Undo" at bounding box center [144, 345] width 9 height 4
click at [12, 219] on div at bounding box center [13, 217] width 4 height 4
click at [143, 290] on div "Undo" at bounding box center [144, 345] width 9 height 4
click at [22, 290] on div "Pen" at bounding box center [15, 344] width 22 height 9
click at [66, 290] on div "Eraser" at bounding box center [70, 345] width 11 height 4
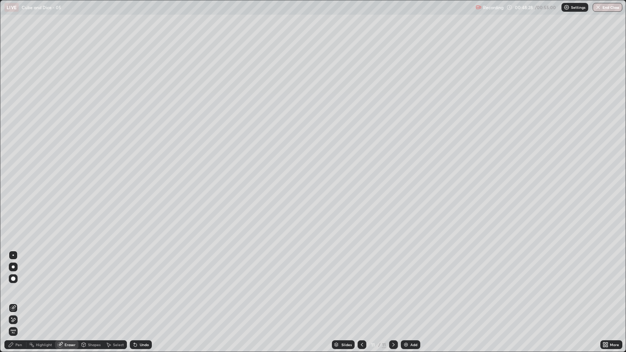
click at [13, 290] on icon at bounding box center [11, 345] width 6 height 6
click at [14, 170] on div at bounding box center [13, 170] width 4 height 4
click at [15, 185] on div at bounding box center [13, 181] width 9 height 9
click at [605, 7] on button "End Class" at bounding box center [607, 7] width 29 height 9
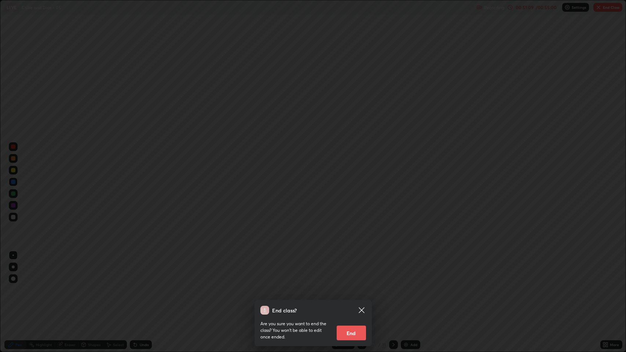
click at [355, 290] on button "End" at bounding box center [351, 333] width 29 height 15
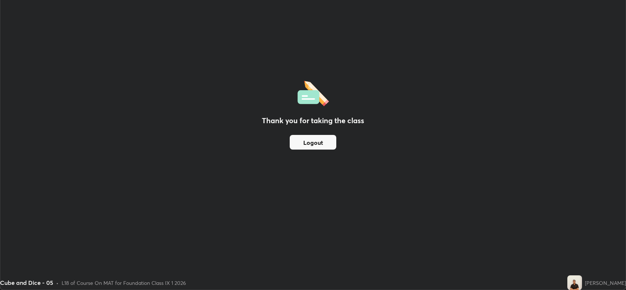
scroll to position [36375, 36040]
